Goal: Navigation & Orientation: Find specific page/section

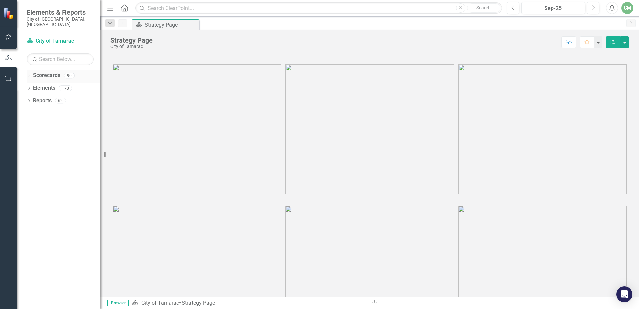
click at [29, 74] on icon "Dropdown" at bounding box center [29, 76] width 5 height 4
click at [30, 86] on icon "Dropdown" at bounding box center [32, 88] width 5 height 4
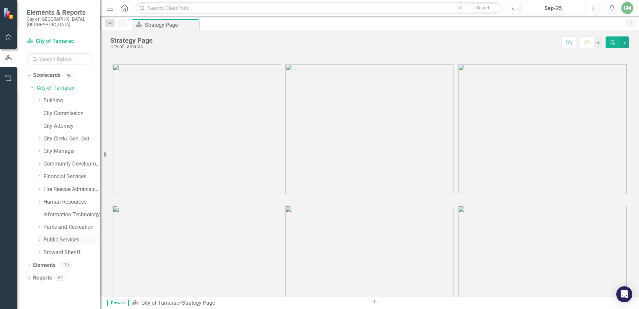
click at [41, 238] on icon "Dropdown" at bounding box center [39, 240] width 5 height 4
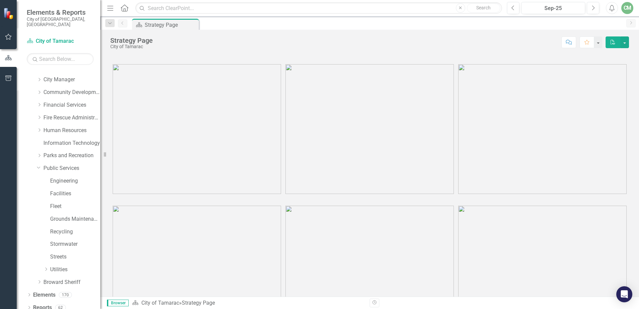
scroll to position [72, 0]
click at [47, 267] on div "Dropdown" at bounding box center [45, 270] width 5 height 6
click at [52, 254] on icon "Dropdown" at bounding box center [52, 256] width 5 height 4
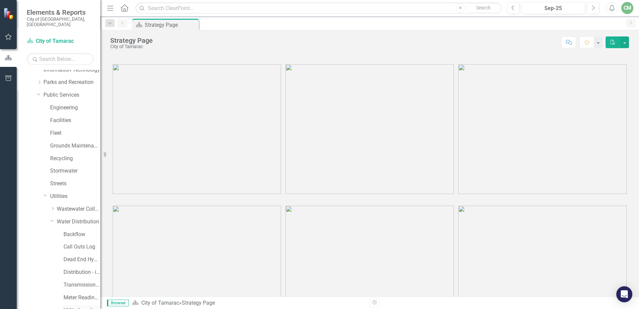
scroll to position [199, 0]
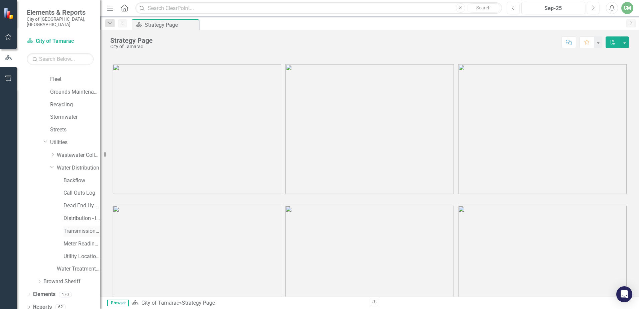
click at [75, 227] on link "Transmission and Distribution" at bounding box center [82, 231] width 37 height 8
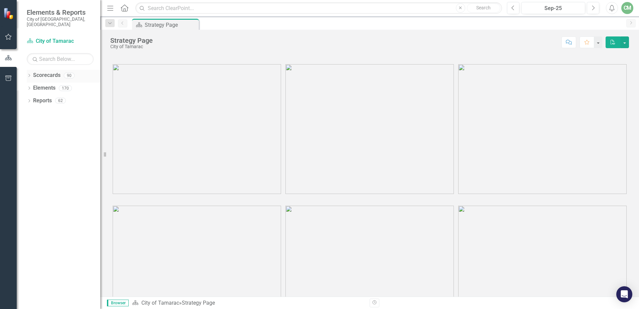
click at [29, 74] on icon "Dropdown" at bounding box center [29, 76] width 5 height 4
click at [35, 86] on icon "Dropdown" at bounding box center [32, 88] width 5 height 4
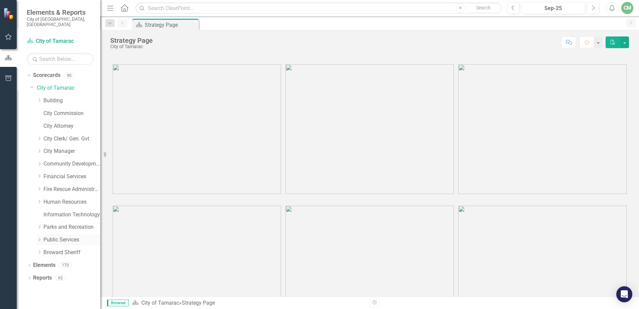
click at [41, 238] on icon "Dropdown" at bounding box center [39, 240] width 5 height 4
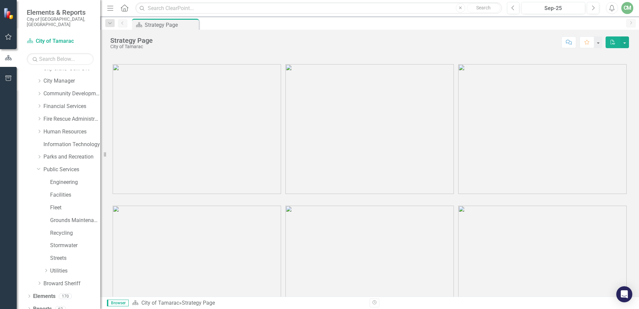
scroll to position [72, 0]
click at [46, 267] on icon "Dropdown" at bounding box center [45, 269] width 5 height 4
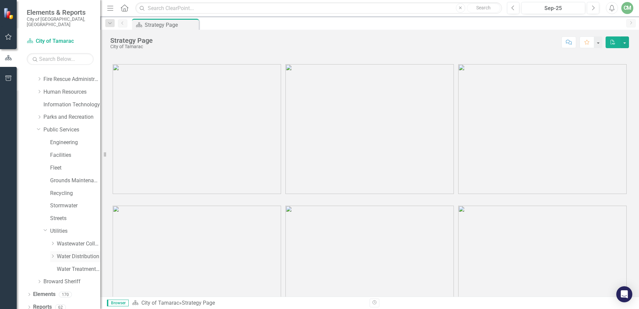
click at [54, 254] on icon "Dropdown" at bounding box center [52, 256] width 5 height 4
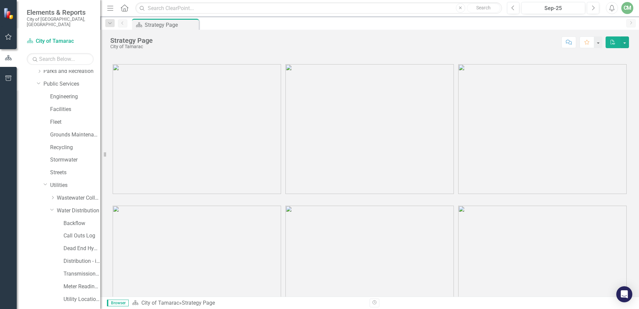
scroll to position [199, 0]
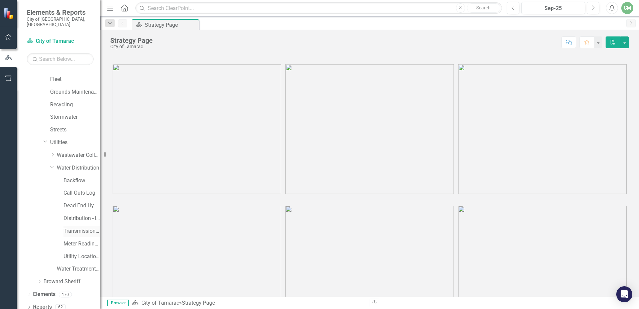
click at [81, 227] on link "Transmission and Distribution" at bounding box center [82, 231] width 37 height 8
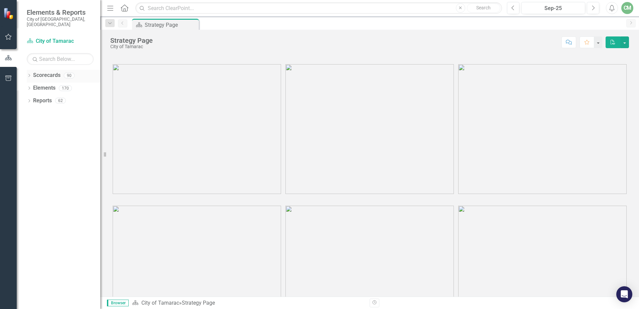
click at [29, 74] on icon "Dropdown" at bounding box center [29, 76] width 5 height 4
click at [32, 86] on icon "Dropdown" at bounding box center [32, 88] width 5 height 4
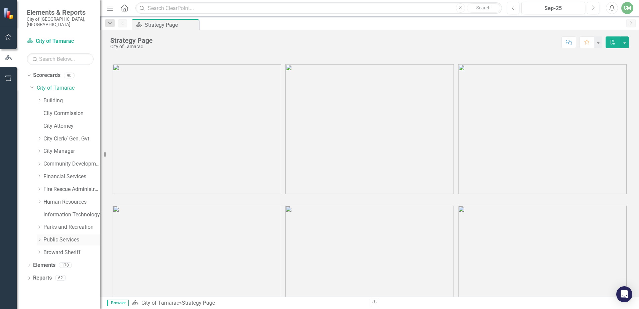
click at [37, 238] on icon "Dropdown" at bounding box center [39, 240] width 5 height 4
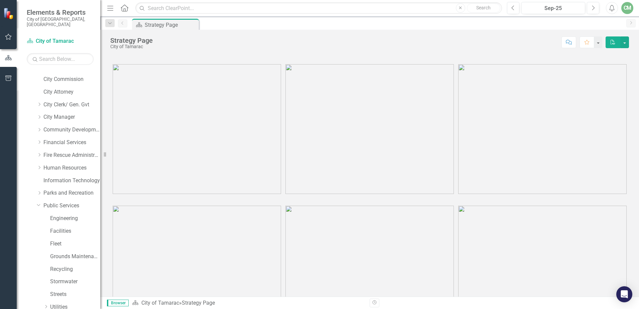
scroll to position [72, 0]
click at [45, 267] on icon "Dropdown" at bounding box center [45, 269] width 5 height 4
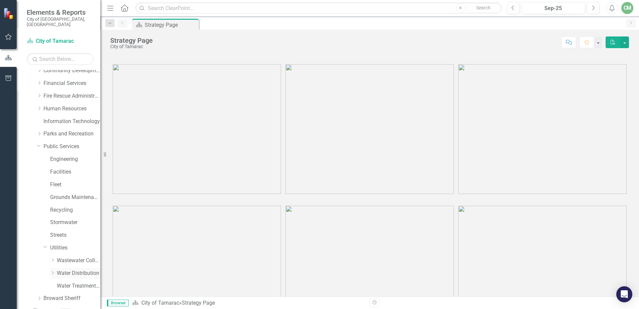
scroll to position [110, 0]
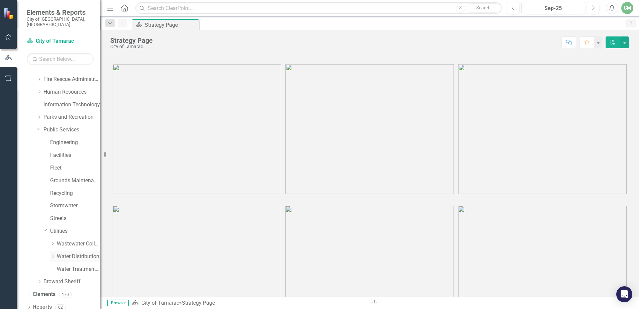
click at [53, 254] on icon "Dropdown" at bounding box center [52, 256] width 5 height 4
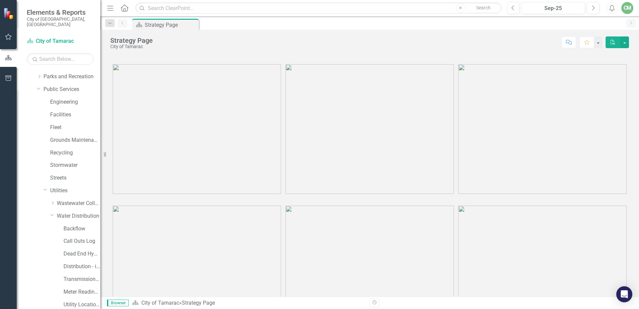
scroll to position [199, 0]
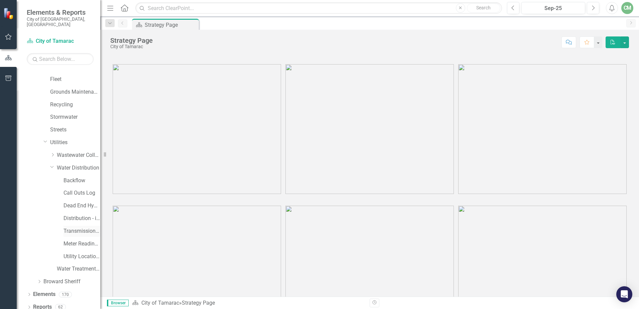
click at [73, 227] on link "Transmission and Distribution" at bounding box center [82, 231] width 37 height 8
